Goal: Information Seeking & Learning: Understand process/instructions

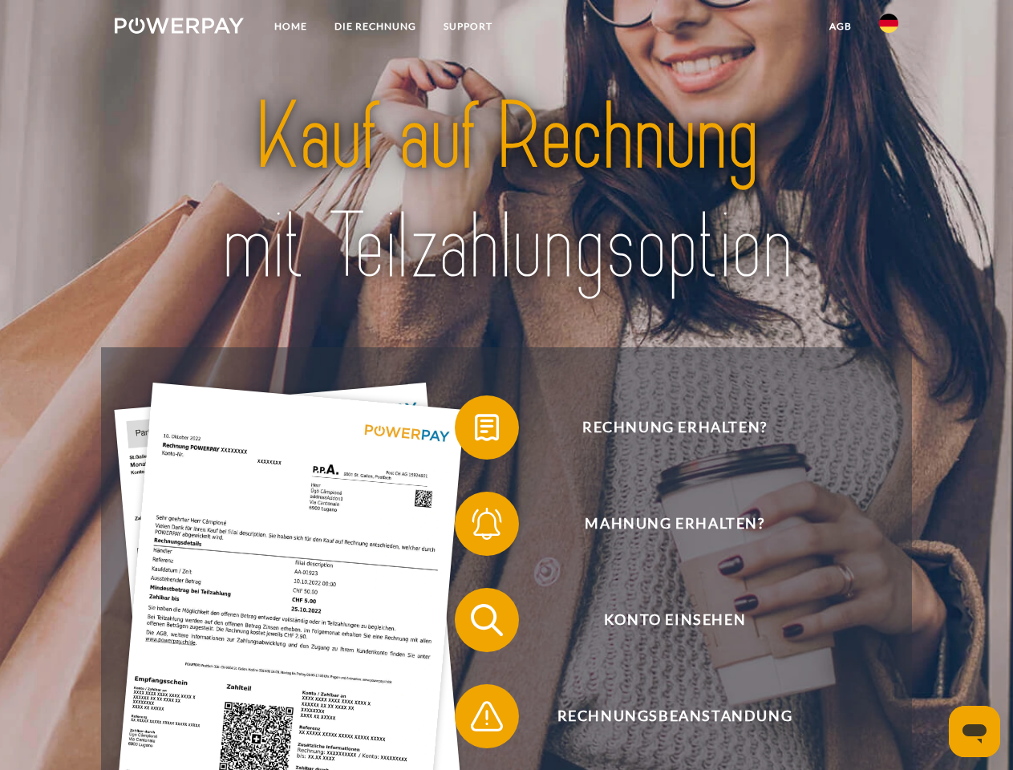
click at [179, 28] on img at bounding box center [179, 26] width 129 height 16
click at [889, 28] on img at bounding box center [888, 23] width 19 height 19
click at [840, 26] on link "agb" at bounding box center [841, 26] width 50 height 29
click at [475, 431] on span at bounding box center [463, 427] width 80 height 80
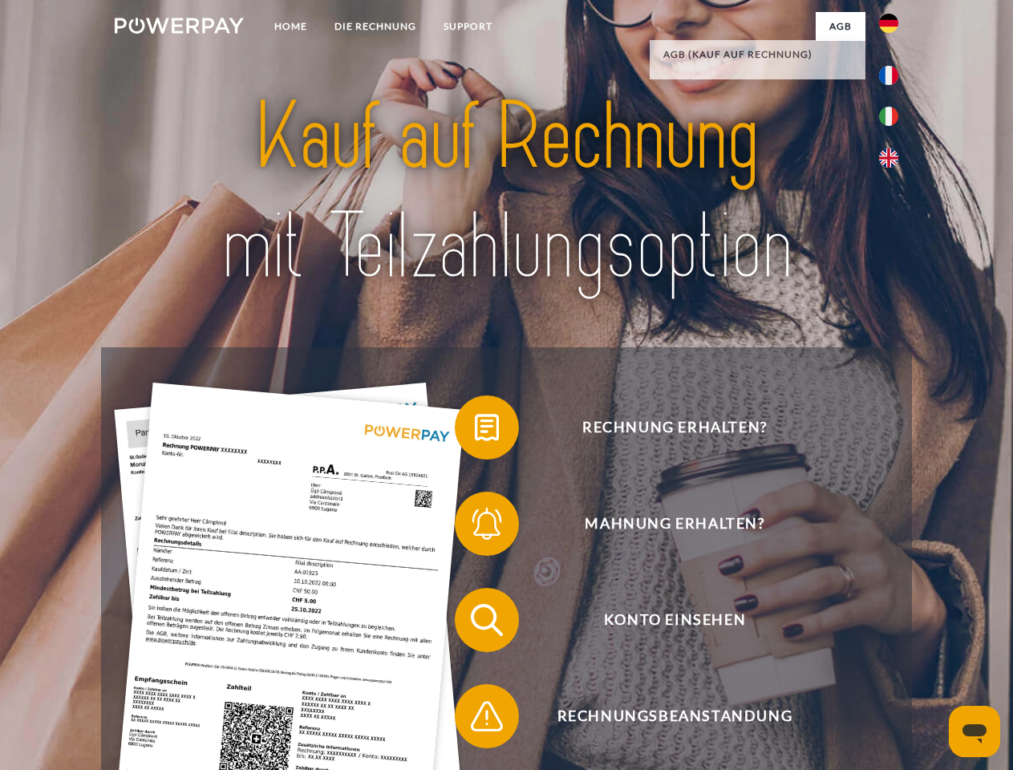
click at [475, 527] on span at bounding box center [463, 524] width 80 height 80
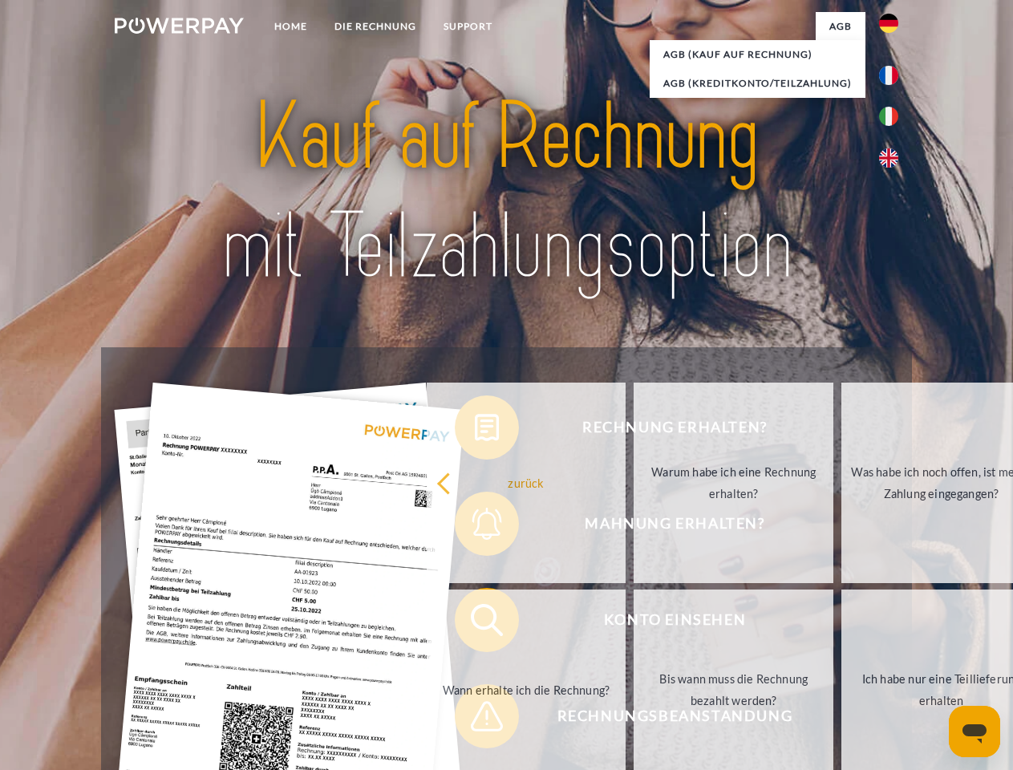
click at [634, 623] on link "Bis wann muss die Rechnung bezahlt werden?" at bounding box center [734, 689] width 200 height 201
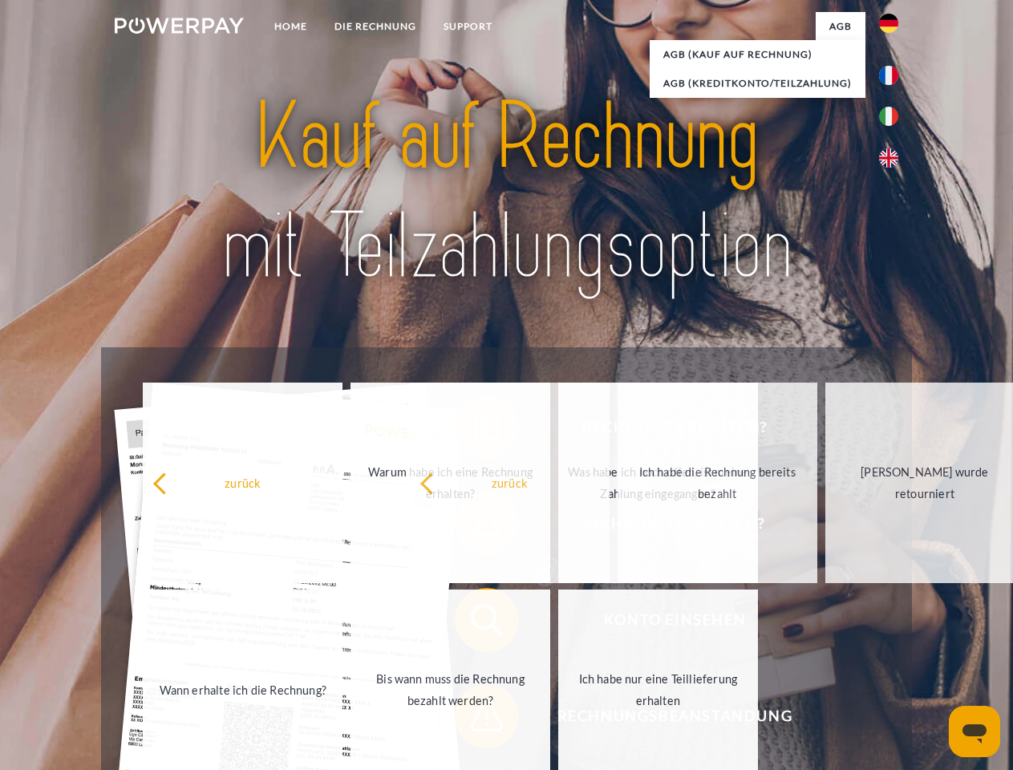
click at [475, 719] on span at bounding box center [463, 716] width 80 height 80
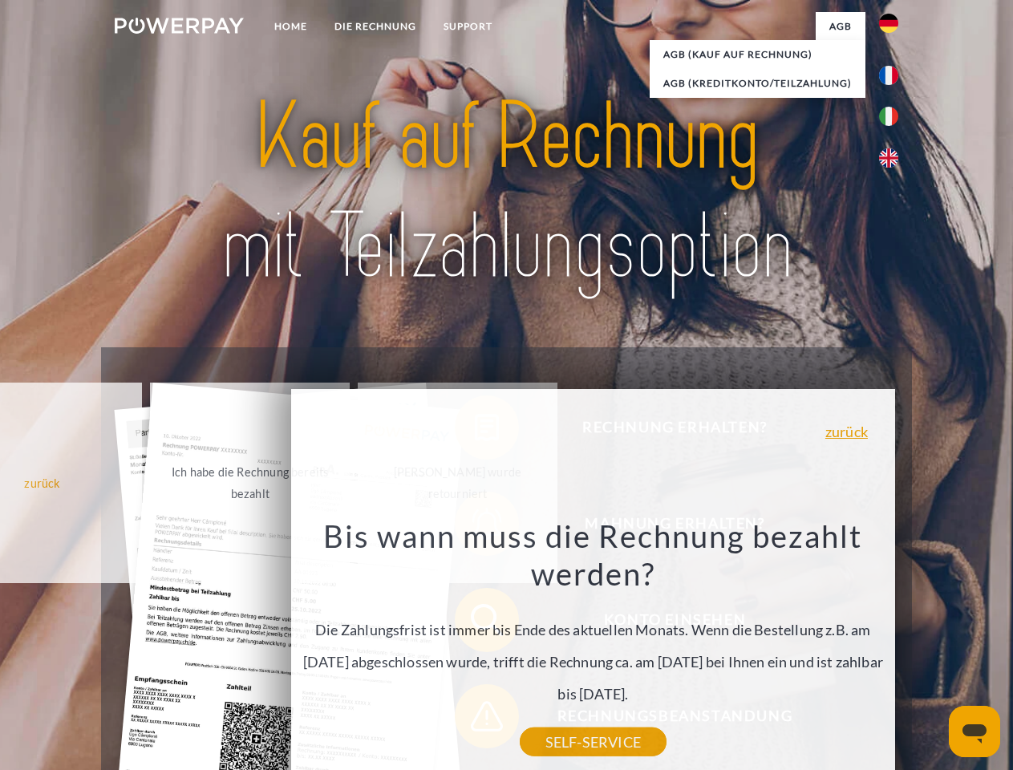
click at [974, 731] on icon "Messaging-Fenster öffnen" at bounding box center [974, 733] width 24 height 19
